Goal: Information Seeking & Learning: Learn about a topic

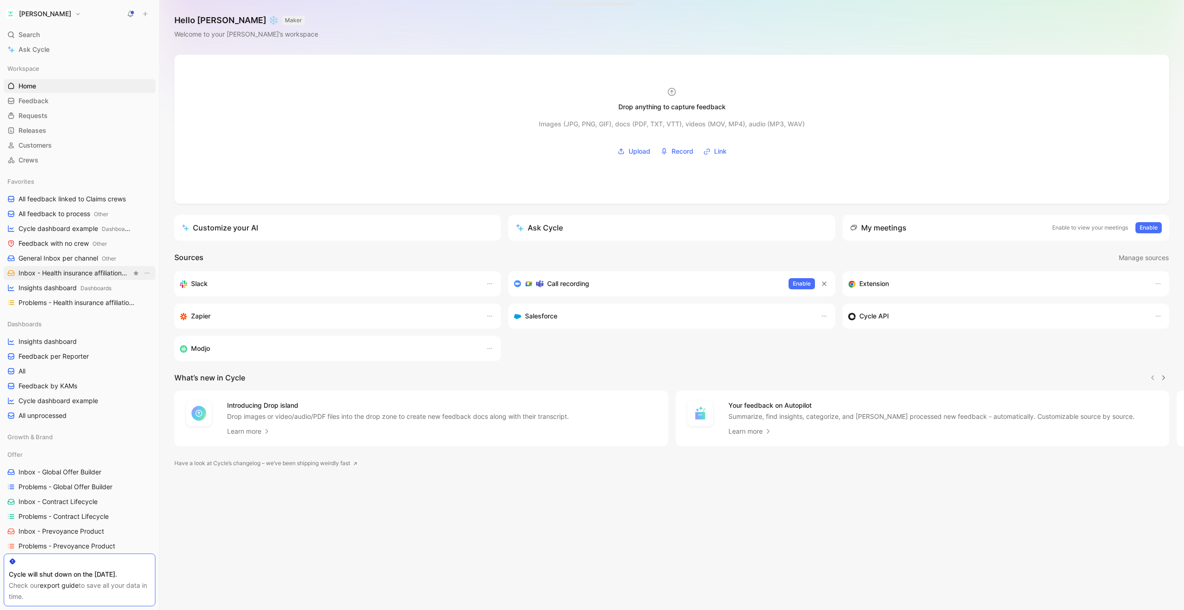
click at [39, 271] on span "Inbox - Health insurance affiliation Customer Enablement" at bounding box center [75, 273] width 113 height 10
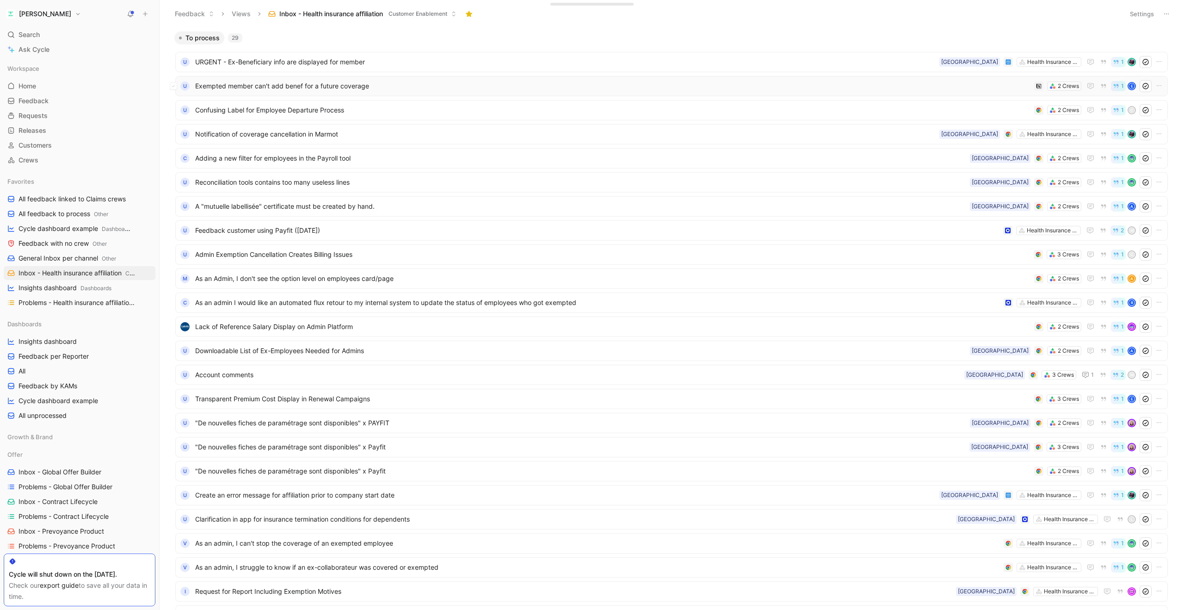
click at [278, 89] on span "Exempted member can't add benef for a future coverage" at bounding box center [612, 85] width 835 height 11
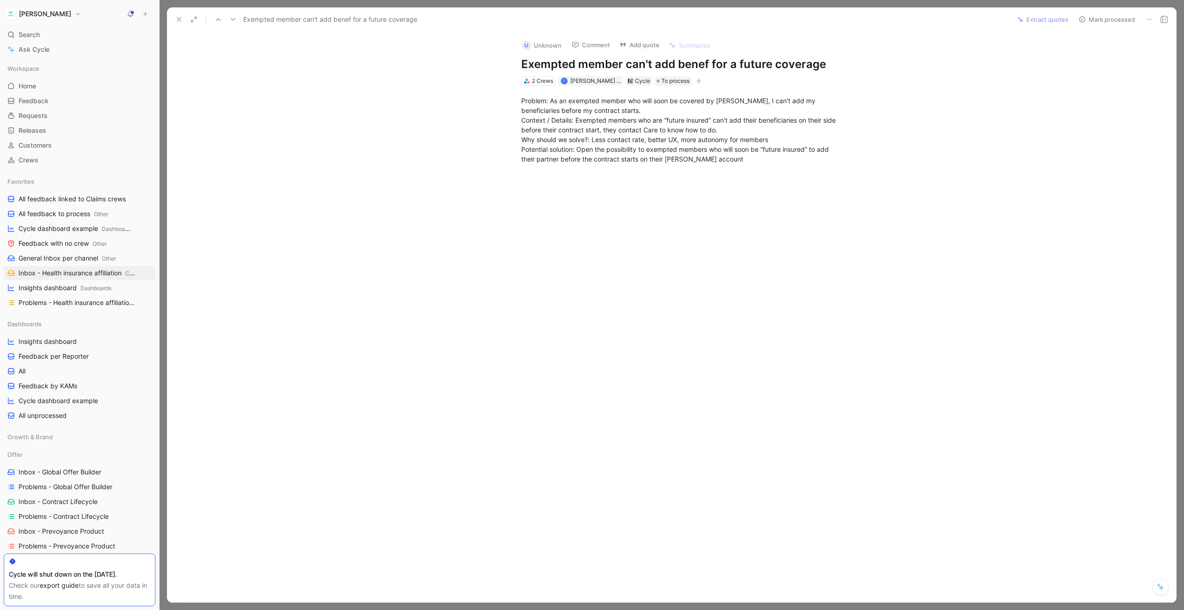
click at [231, 18] on use at bounding box center [233, 19] width 5 height 3
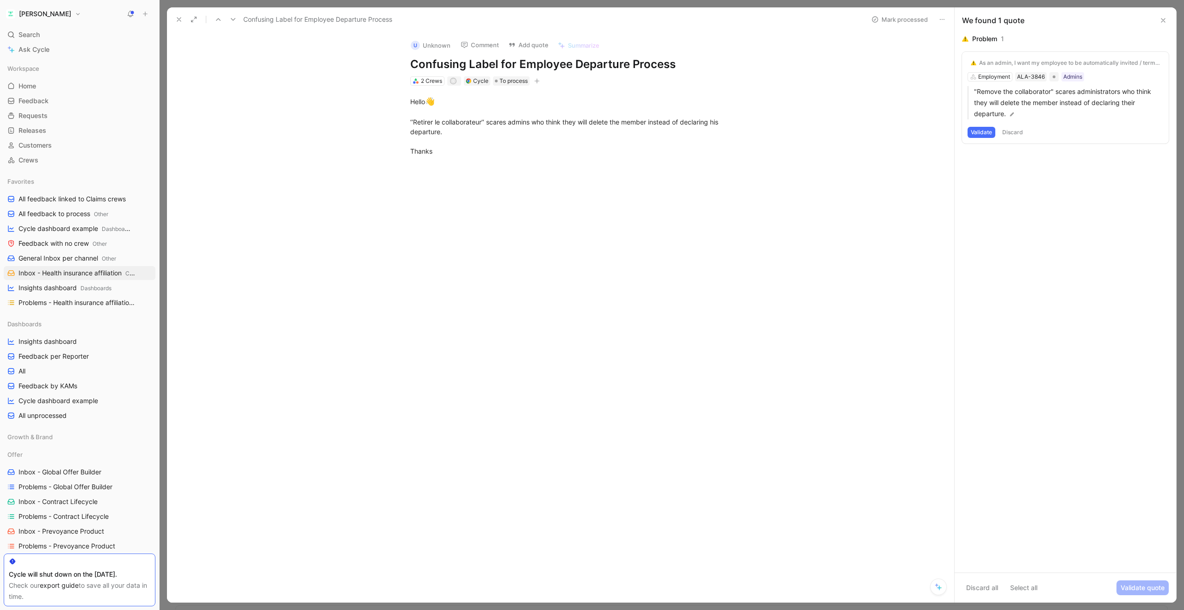
click at [235, 18] on icon at bounding box center [232, 19] width 7 height 7
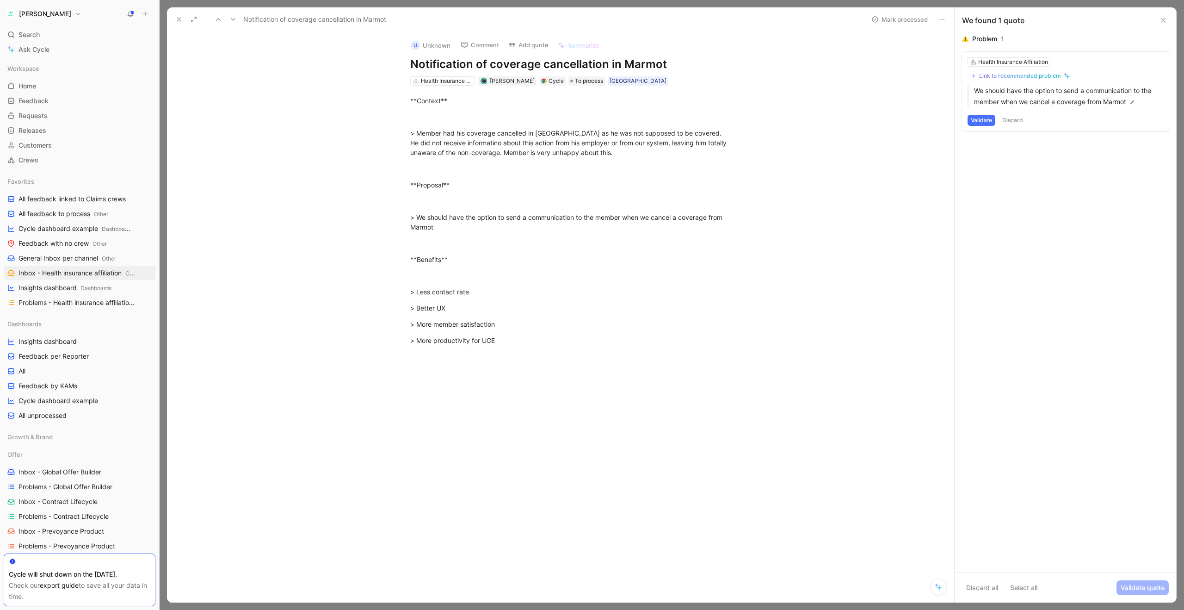
click at [232, 18] on icon at bounding box center [232, 19] width 7 height 7
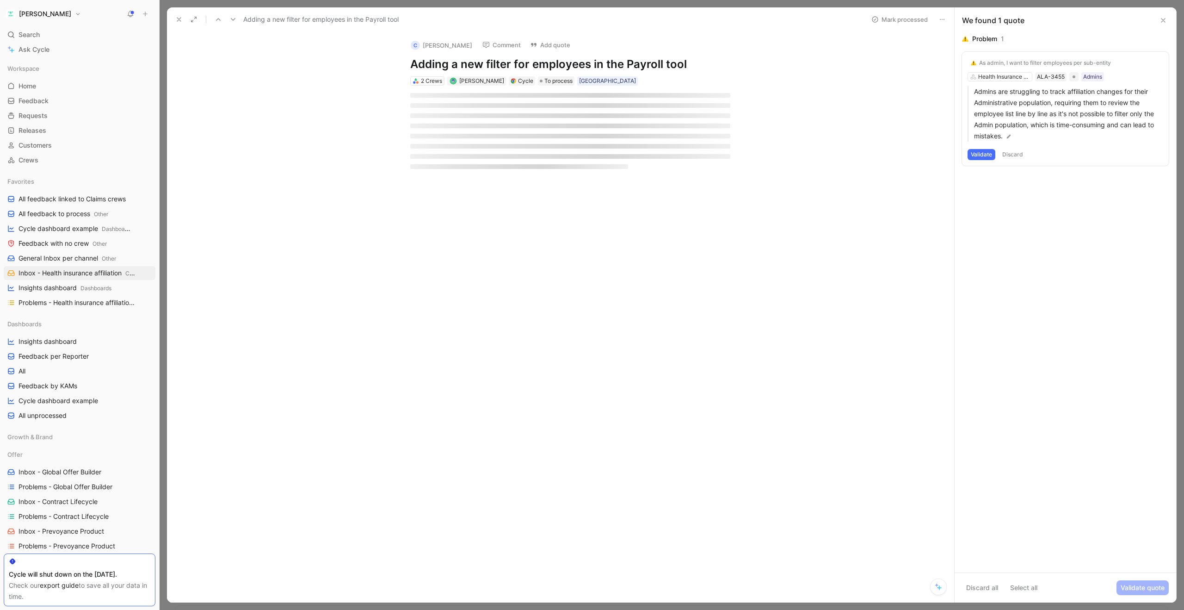
click at [234, 20] on icon at bounding box center [232, 19] width 7 height 7
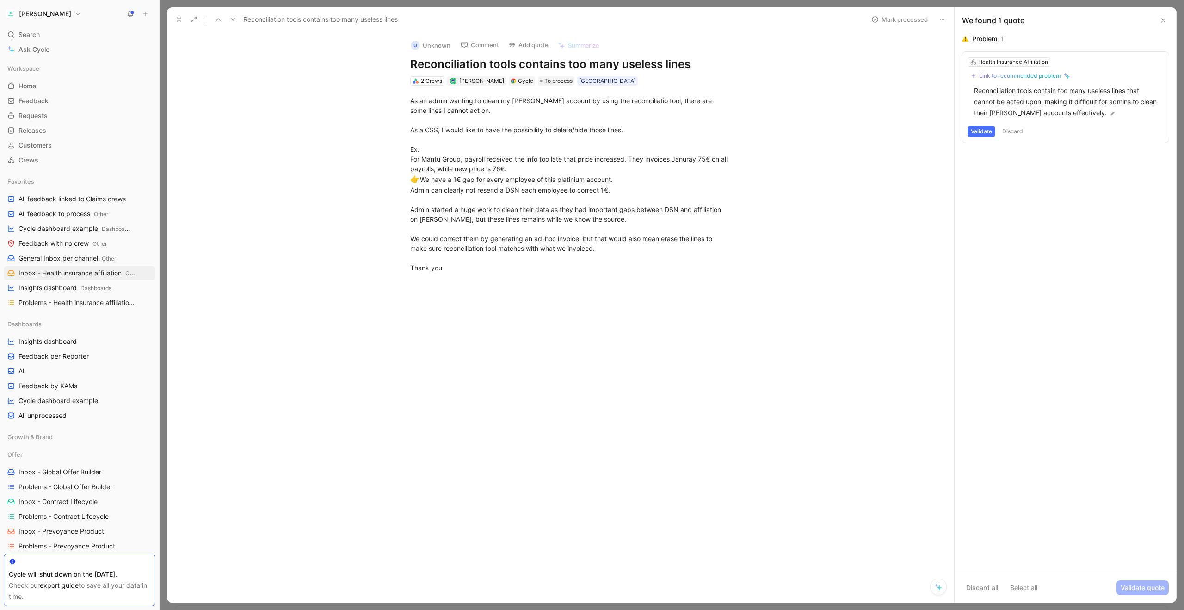
click at [234, 20] on icon at bounding box center [232, 19] width 7 height 7
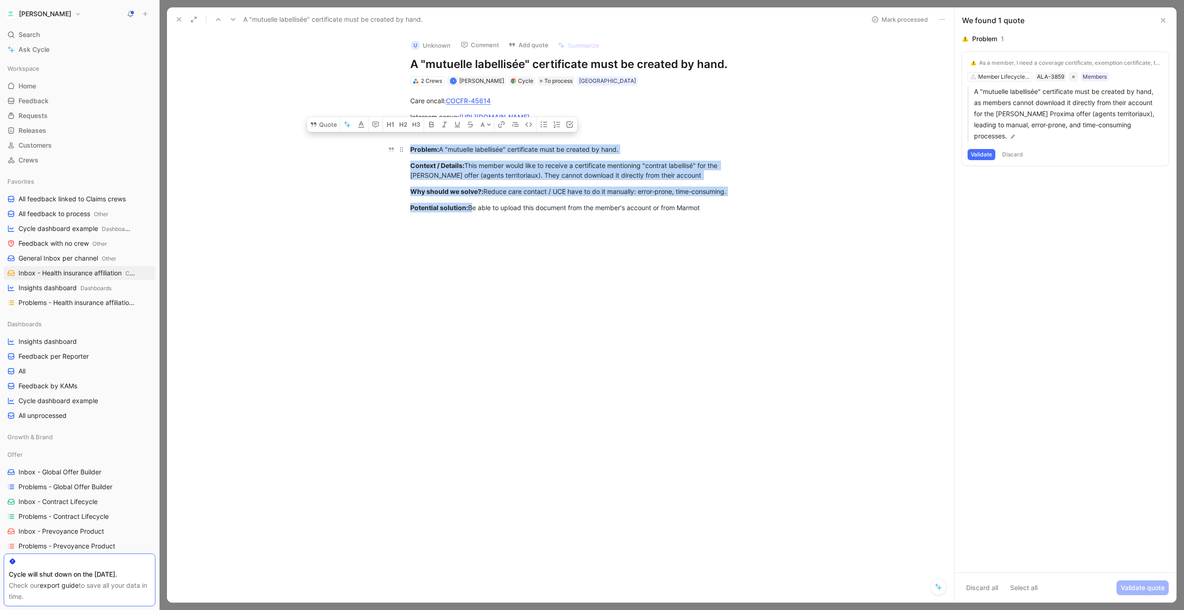
drag, startPoint x: 474, startPoint y: 220, endPoint x: 410, endPoint y: 151, distance: 93.3
click at [410, 151] on div "Care oncall: COCFR-45614 Intercom convo: [URL][DOMAIN_NAME] Problem: A "mutuell…" at bounding box center [570, 154] width 768 height 137
copy div "Problem: A "mutuelle labellisée" certificate must be created by hand. Context /…"
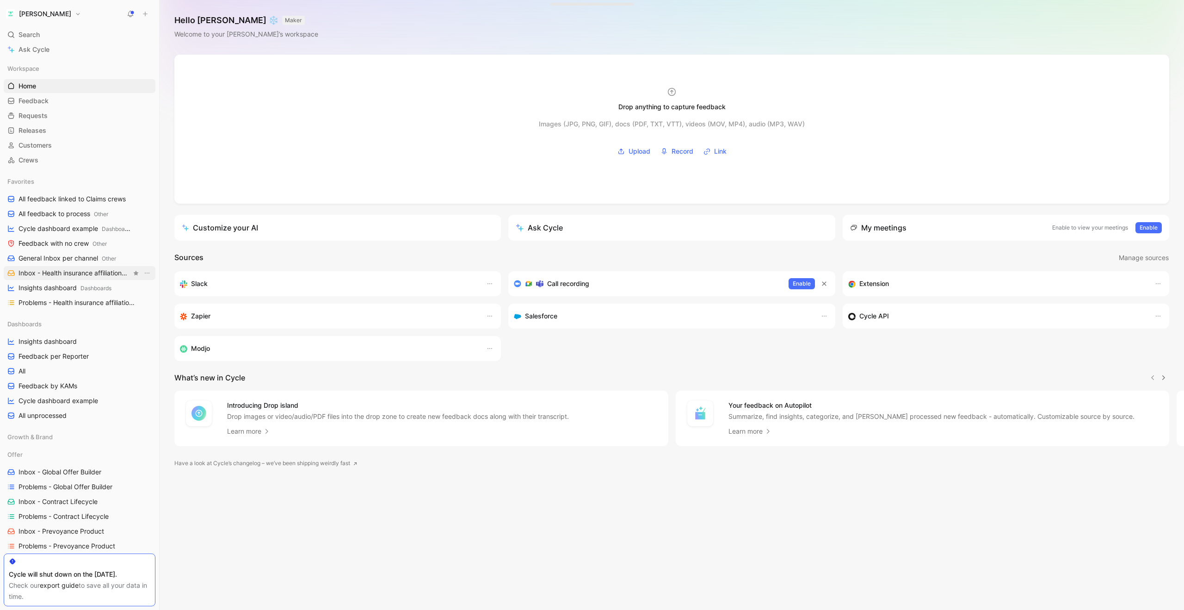
click at [58, 269] on span "Inbox - Health insurance affiliation Customer Enablement" at bounding box center [75, 273] width 113 height 10
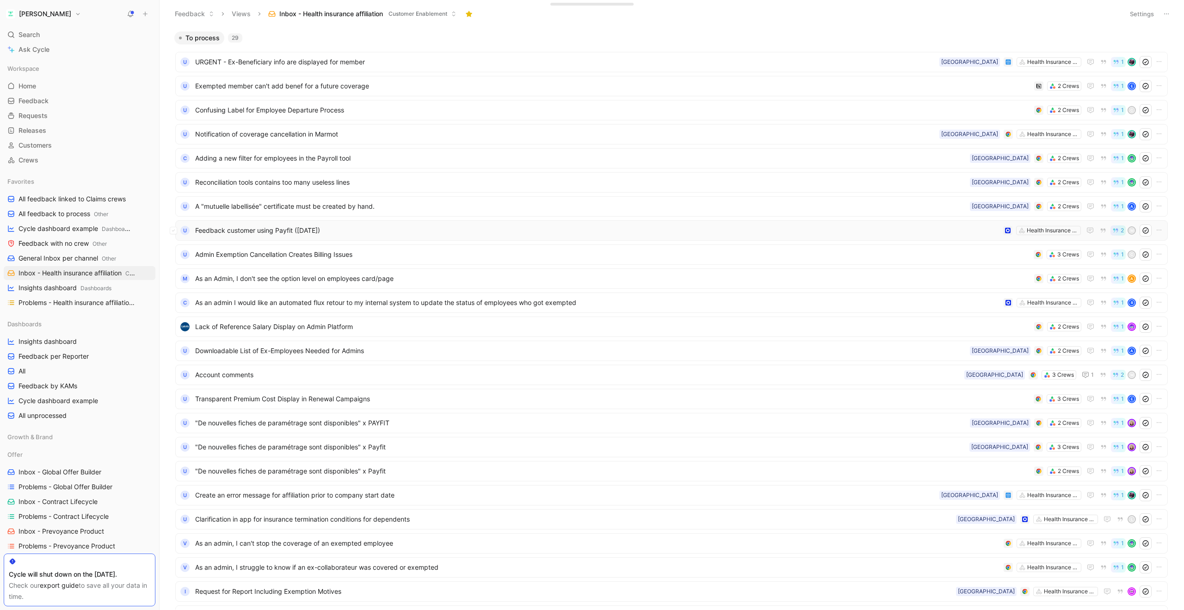
click at [260, 230] on span "Feedback customer using Payfit ([DATE])" at bounding box center [597, 230] width 804 height 11
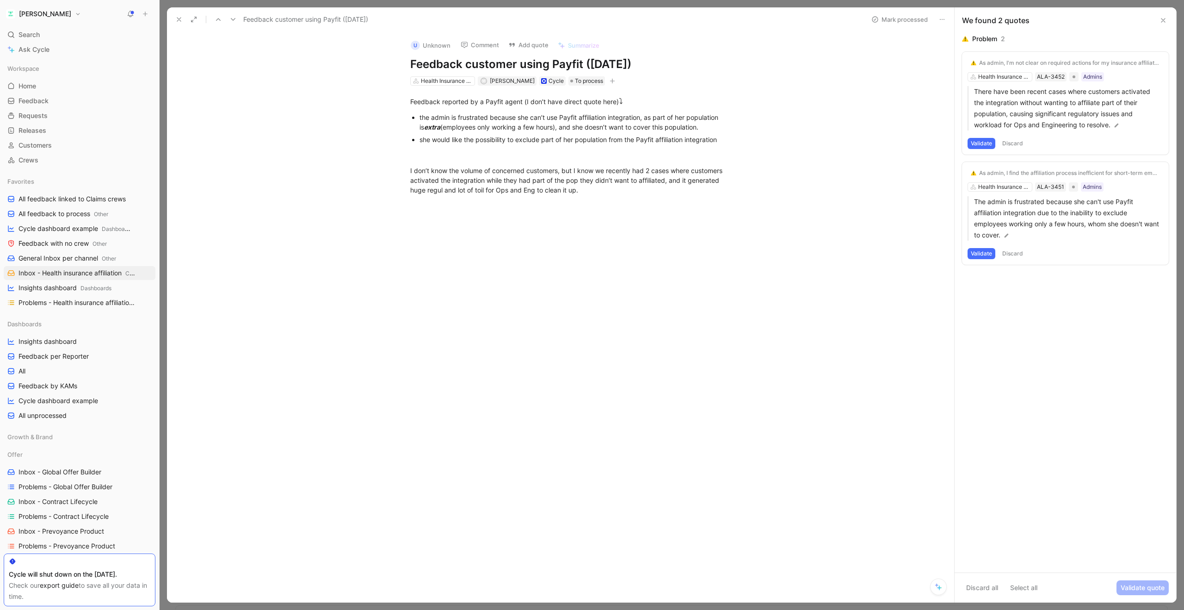
click at [610, 82] on icon "button" at bounding box center [613, 81] width 6 height 6
